Goal: Information Seeking & Learning: Learn about a topic

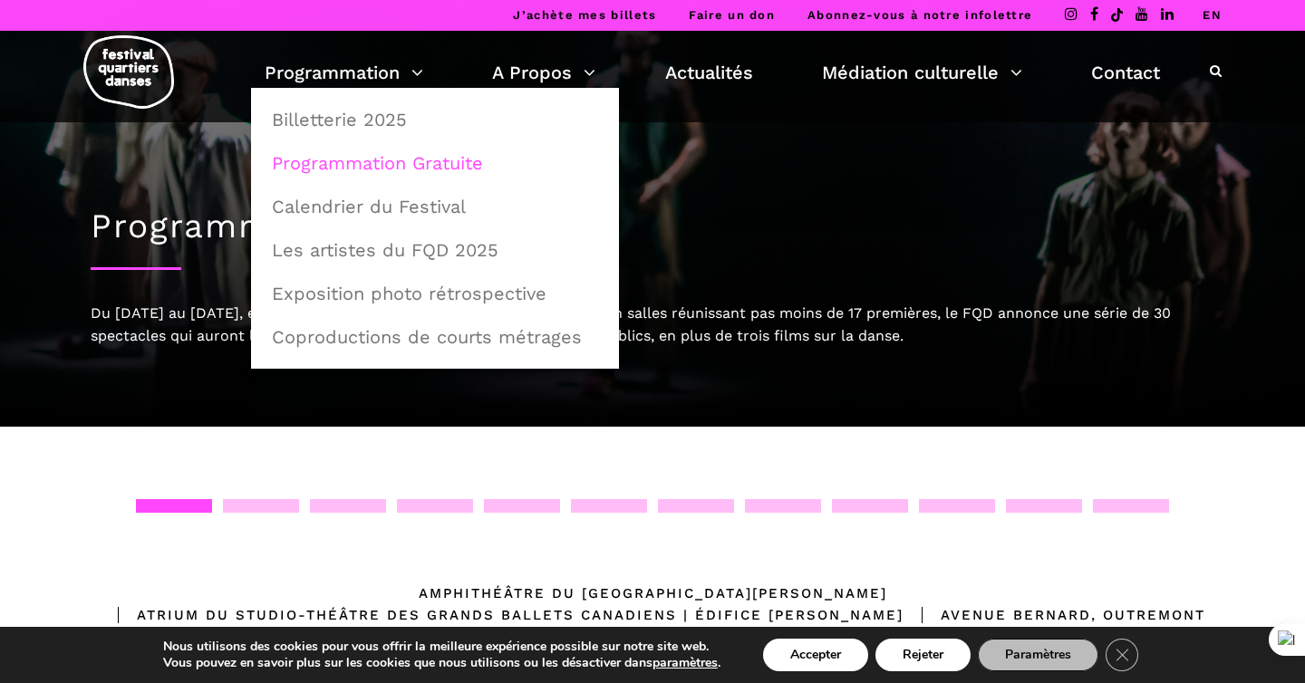
click at [362, 159] on link "Programmation Gratuite" at bounding box center [435, 163] width 348 height 42
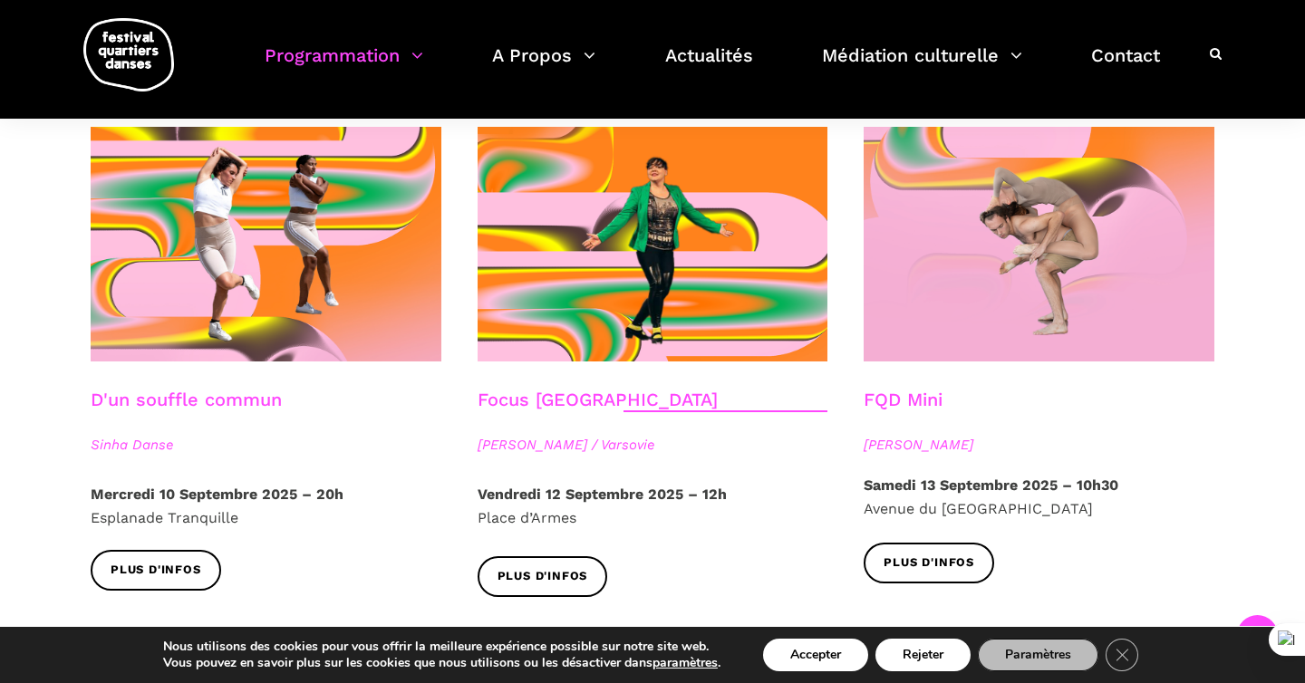
scroll to position [2018, 0]
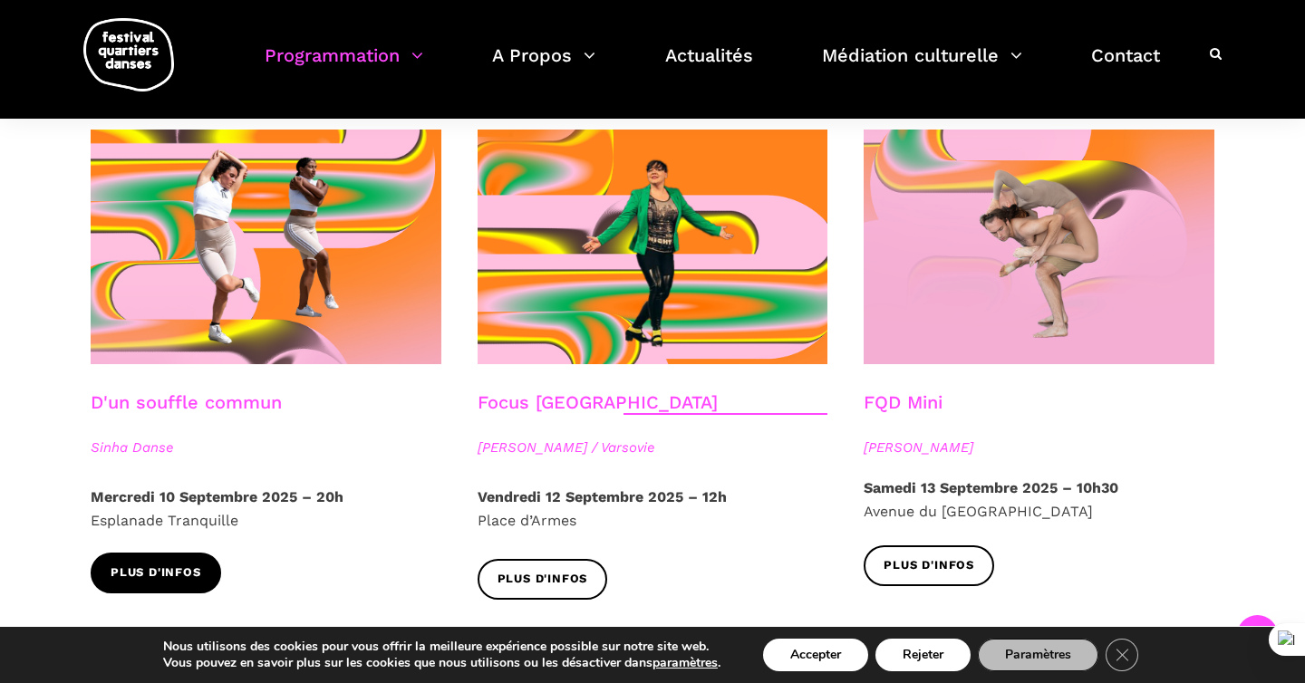
click at [171, 564] on span "Plus d'infos" at bounding box center [156, 573] width 91 height 19
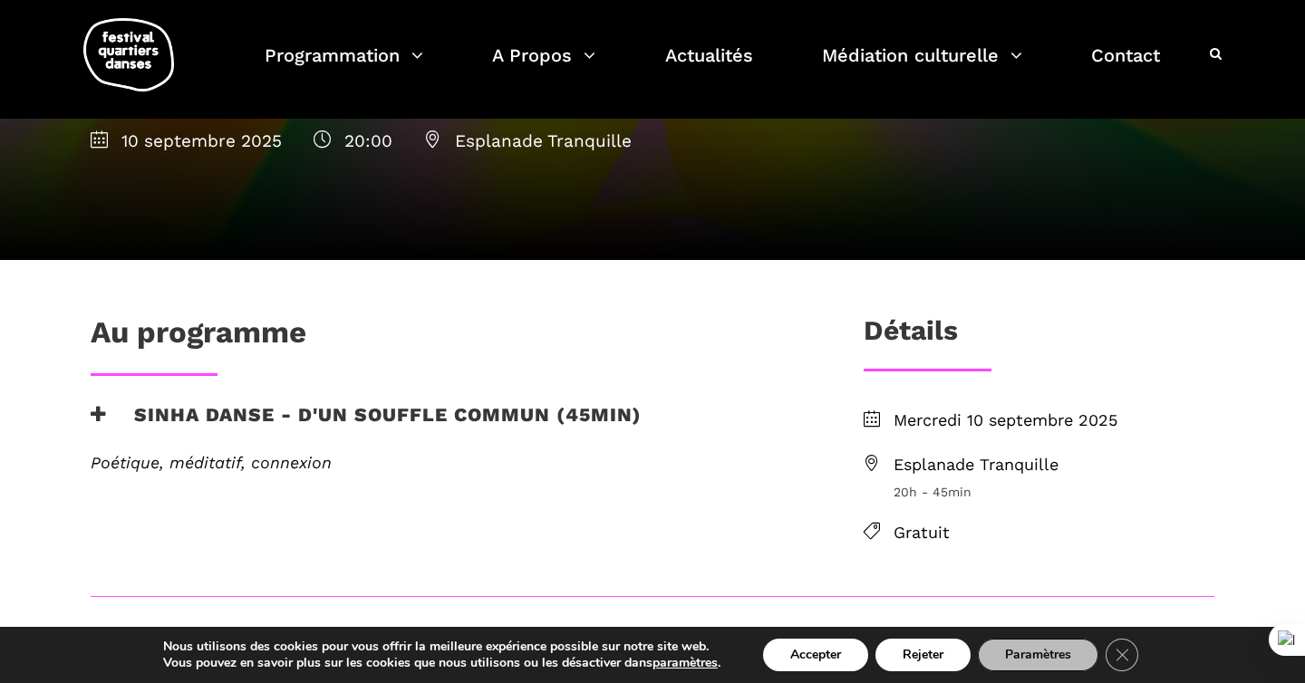
scroll to position [221, 0]
